Goal: Task Accomplishment & Management: Manage account settings

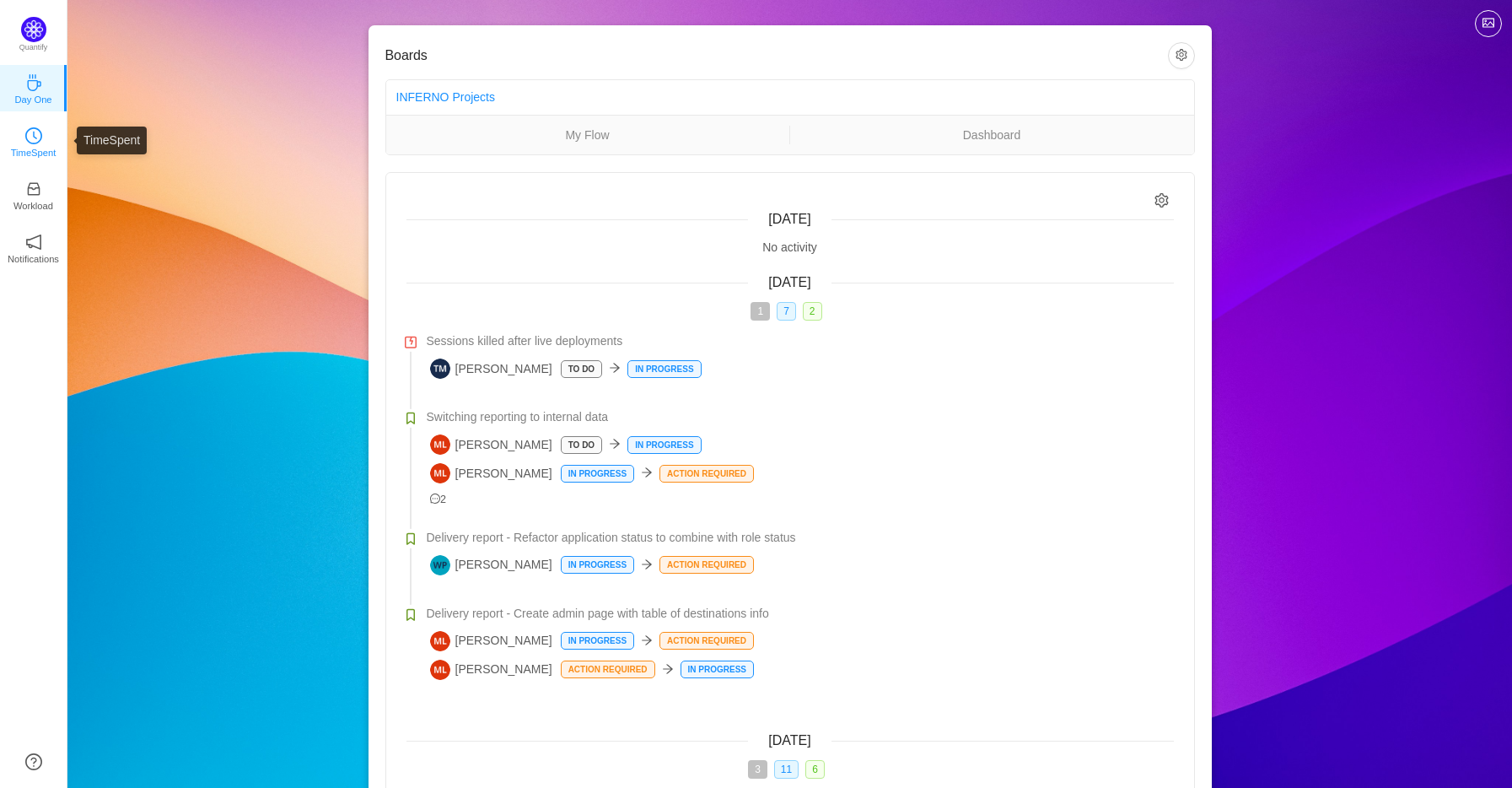
click at [20, 153] on p "TimeSpent" at bounding box center [33, 152] width 45 height 15
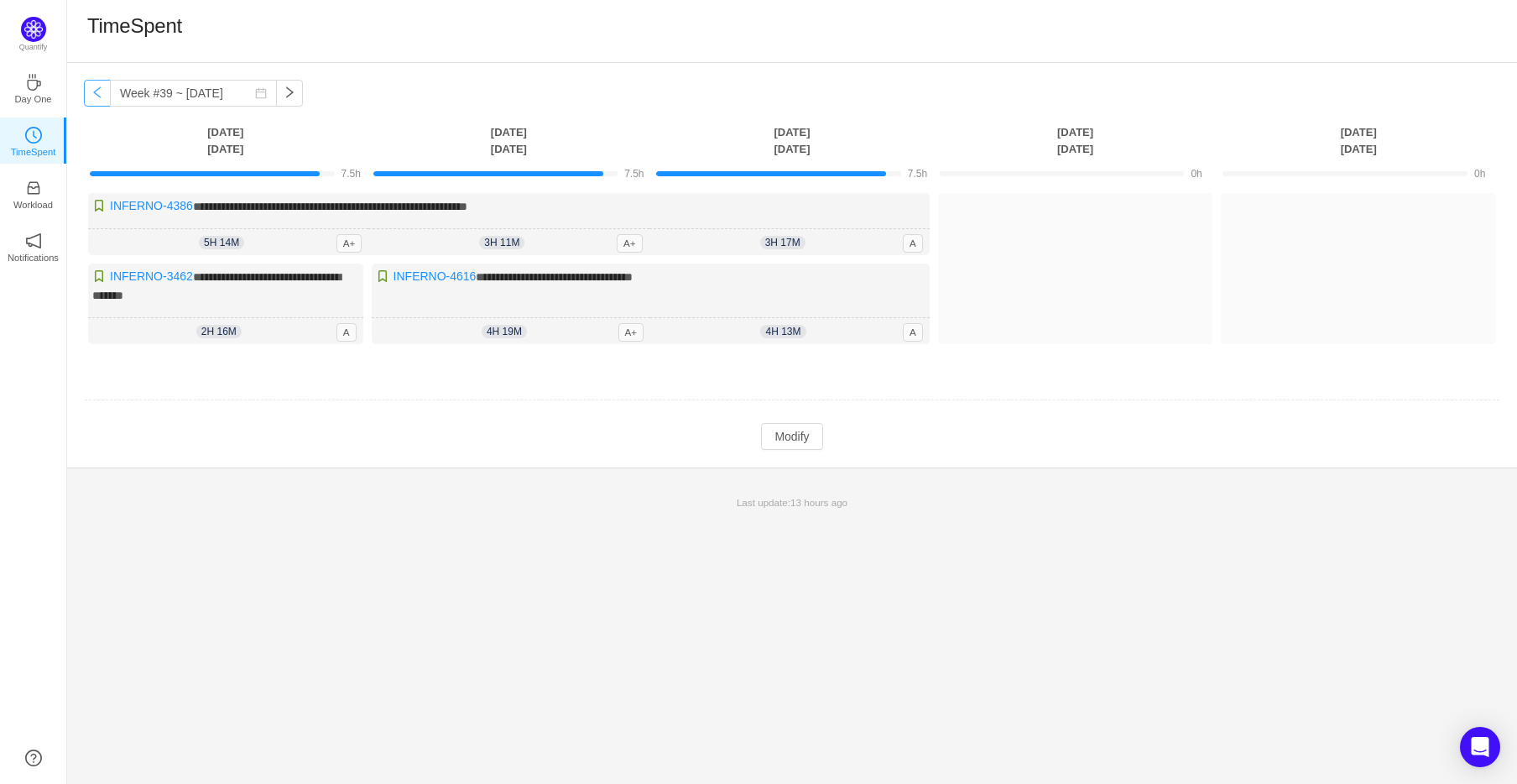
click at [99, 96] on button "button" at bounding box center [97, 93] width 26 height 26
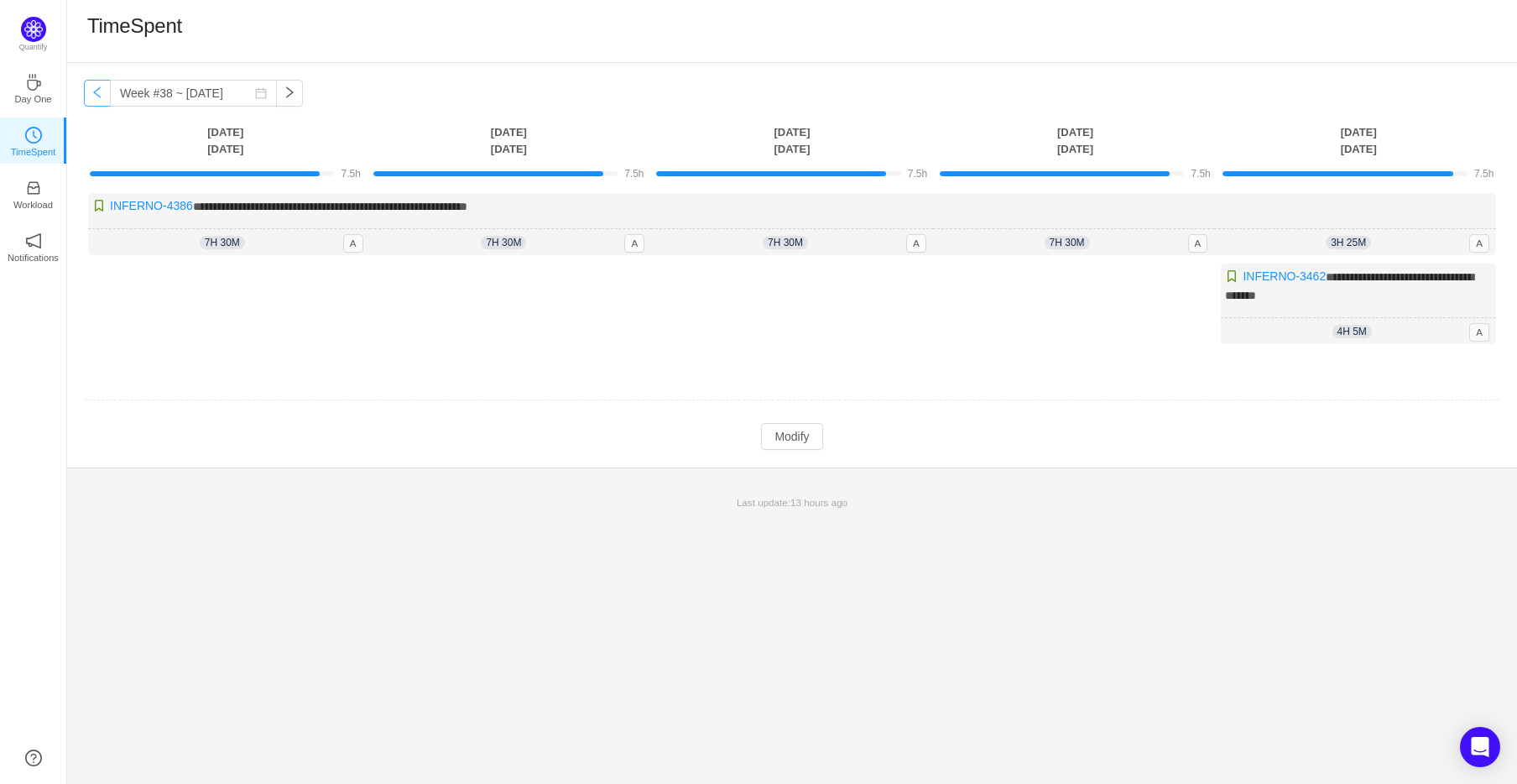
click at [99, 96] on button "button" at bounding box center [97, 93] width 26 height 26
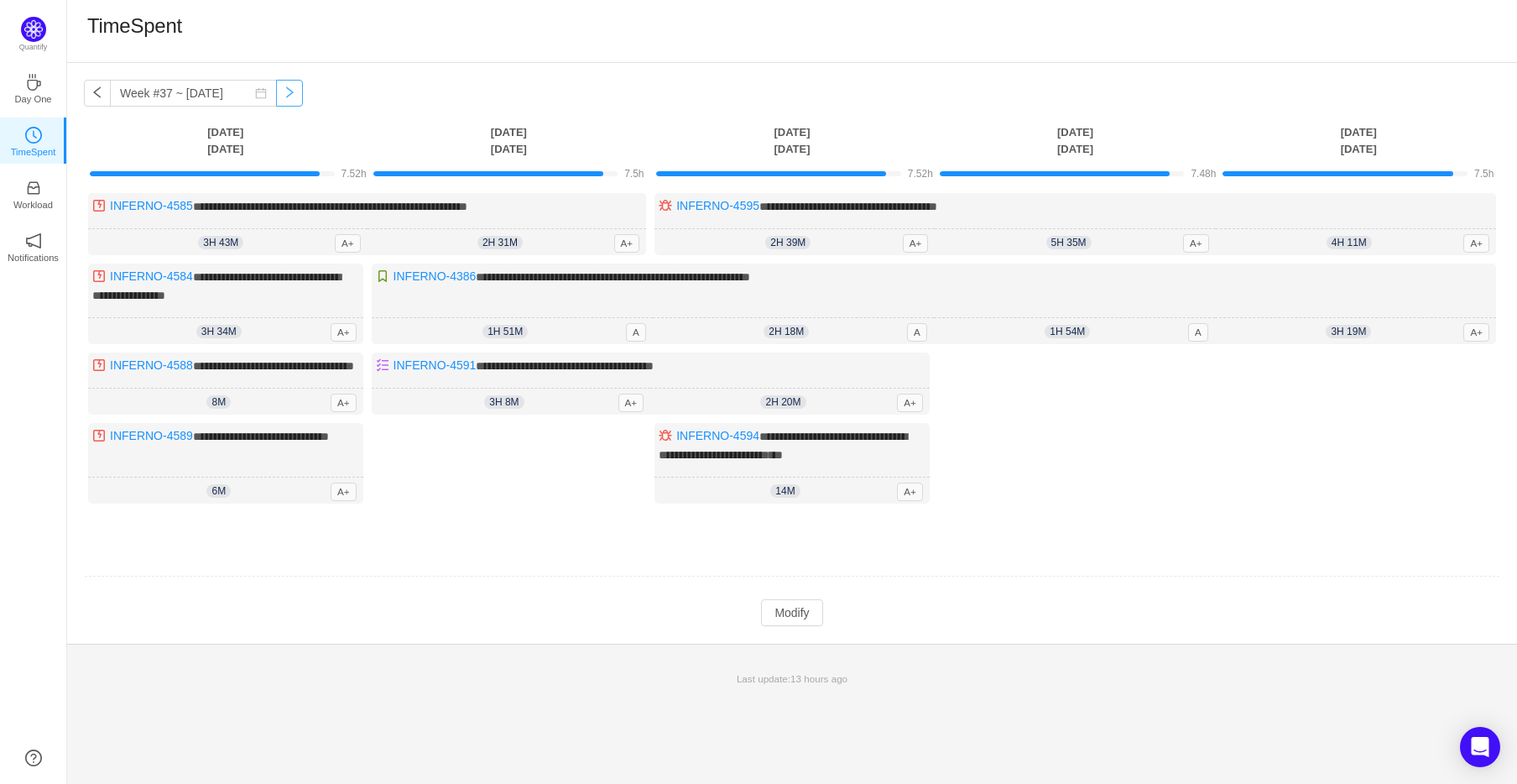
click at [276, 90] on button "button" at bounding box center [289, 93] width 26 height 26
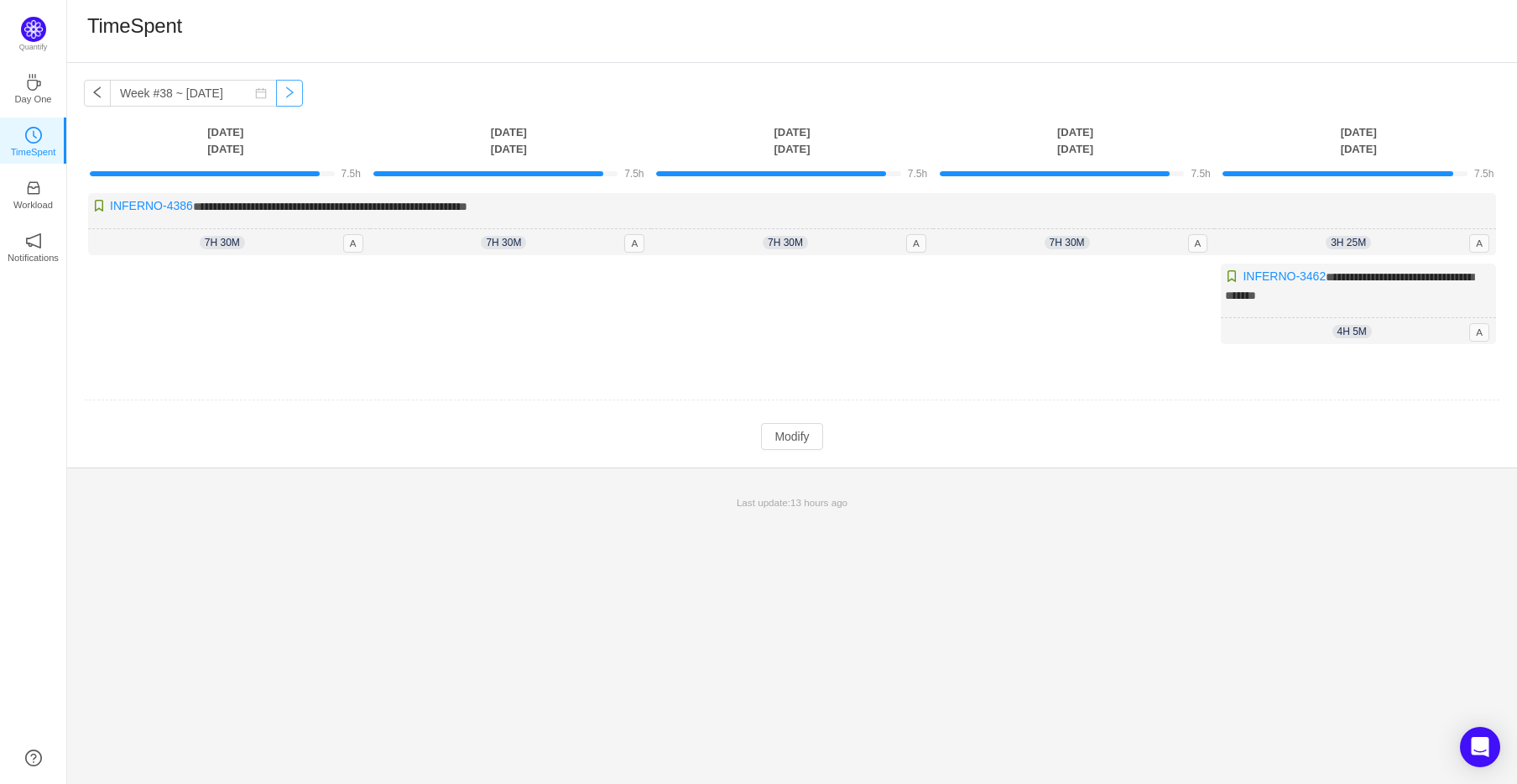
click at [276, 90] on button "button" at bounding box center [289, 93] width 26 height 26
type input "Week #39 ~ [DATE]"
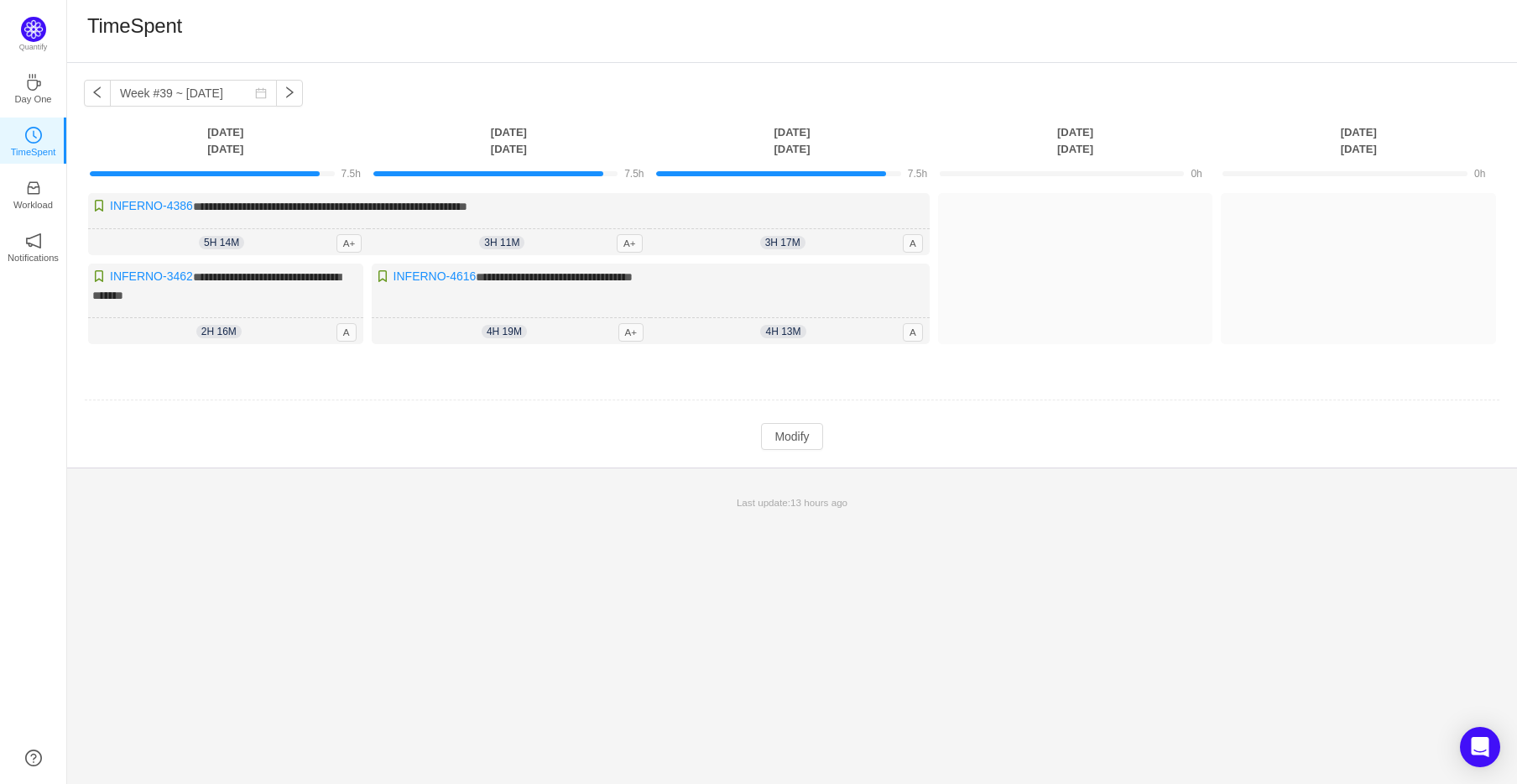
click at [1117, 524] on div "**********" at bounding box center [792, 422] width 1450 height 721
